Goal: Task Accomplishment & Management: Manage account settings

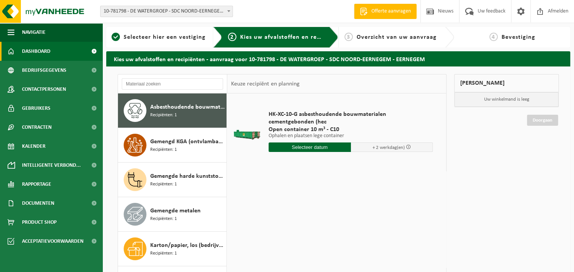
click at [76, 49] on link "Dashboard" at bounding box center [51, 51] width 102 height 19
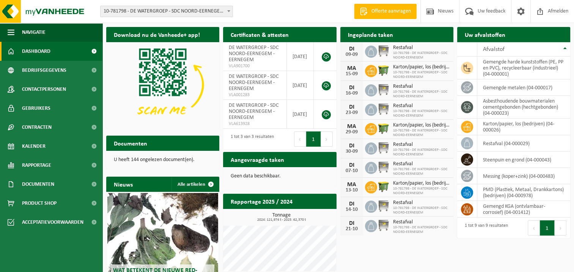
click at [413, 52] on span "10-781798 - DE WATERGROEP - SDC NOORD-EERNEGEM" at bounding box center [421, 55] width 57 height 9
click at [385, 51] on img at bounding box center [383, 50] width 13 height 13
click at [445, 49] on span "Restafval" at bounding box center [421, 48] width 57 height 6
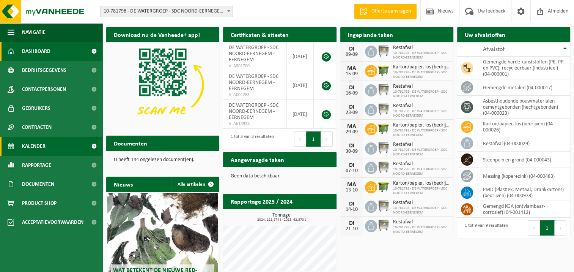
click at [68, 142] on link "Kalender" at bounding box center [51, 146] width 102 height 19
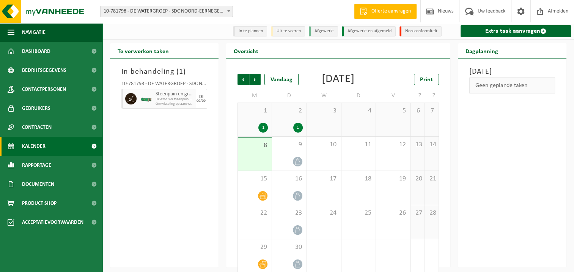
click at [263, 165] on div "8" at bounding box center [255, 153] width 34 height 33
click at [285, 162] on div "9" at bounding box center [289, 154] width 34 height 34
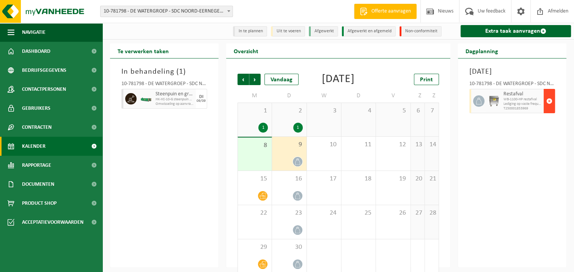
click at [549, 109] on span "button" at bounding box center [550, 100] width 6 height 15
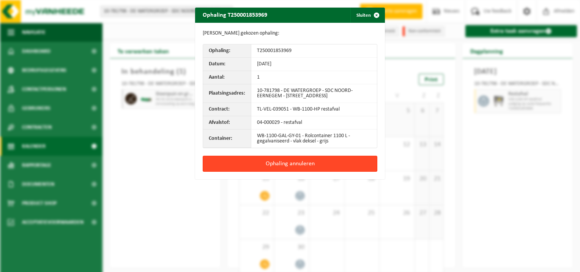
click at [326, 165] on button "Ophaling annuleren" at bounding box center [290, 164] width 175 height 16
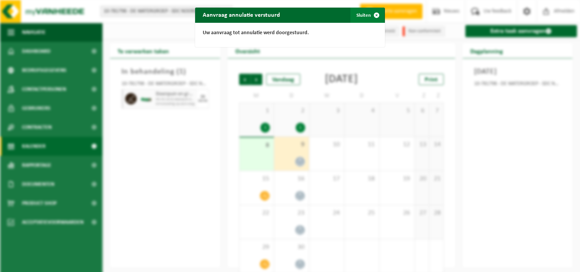
click at [373, 13] on span "button" at bounding box center [376, 15] width 15 height 15
